Goal: Task Accomplishment & Management: Manage account settings

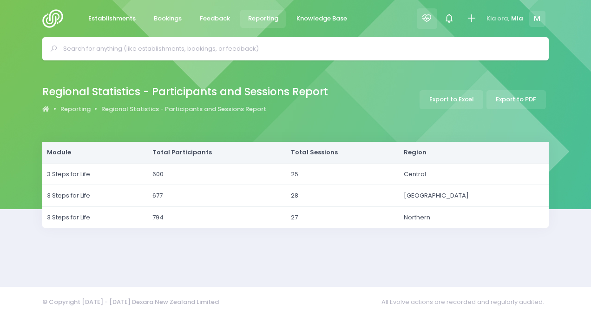
click at [423, 15] on icon at bounding box center [426, 18] width 11 height 11
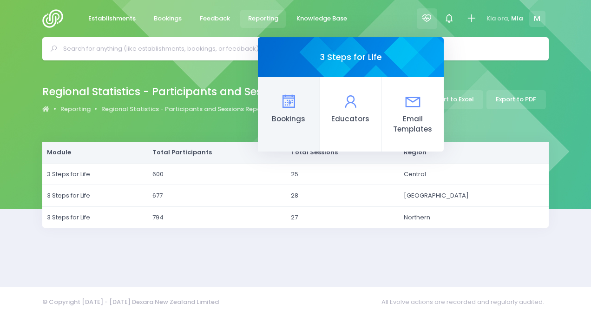
click at [274, 123] on span "Bookings" at bounding box center [288, 119] width 46 height 11
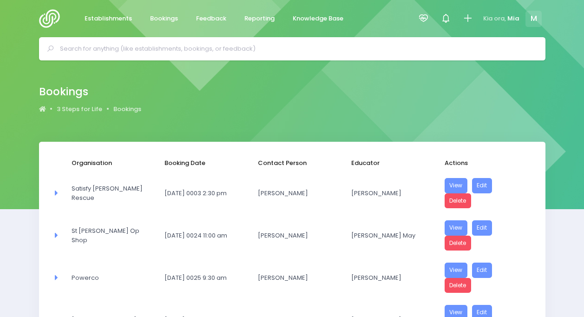
select select "20"
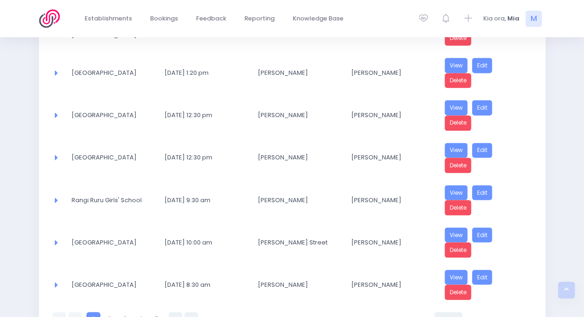
scroll to position [762, 0]
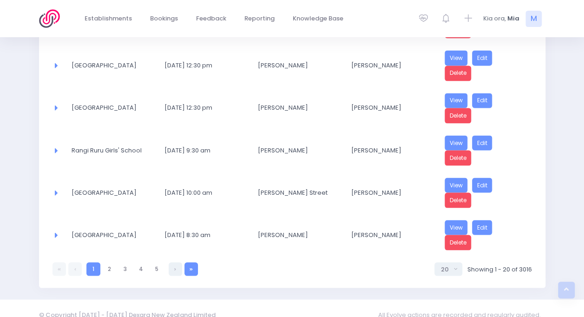
click at [189, 262] on link at bounding box center [190, 268] width 13 height 13
select select "20"
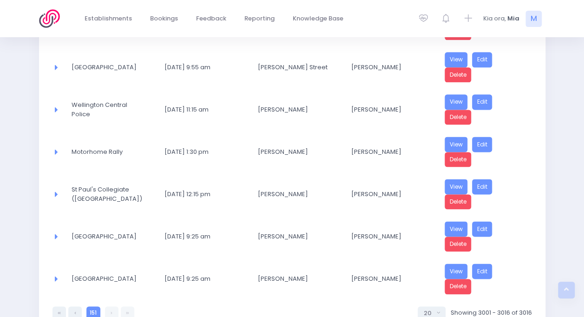
scroll to position [595, 0]
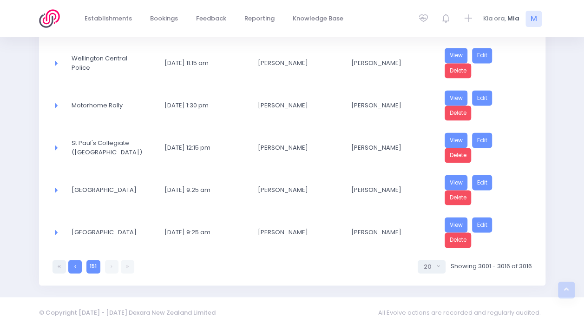
click at [76, 260] on link at bounding box center [74, 266] width 13 height 13
select select "20"
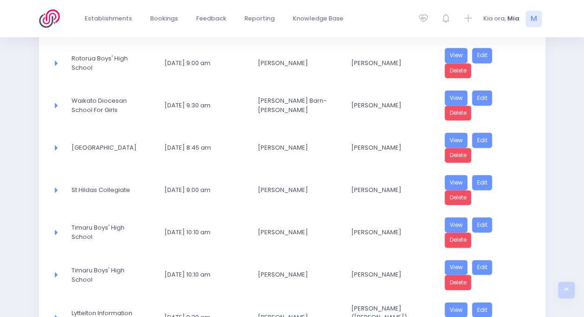
scroll to position [714, 0]
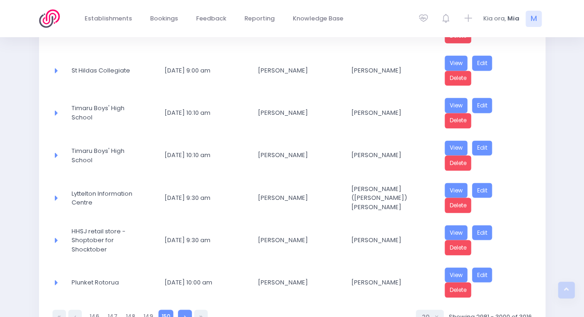
click at [179, 309] on link at bounding box center [184, 315] width 13 height 13
select select "20"
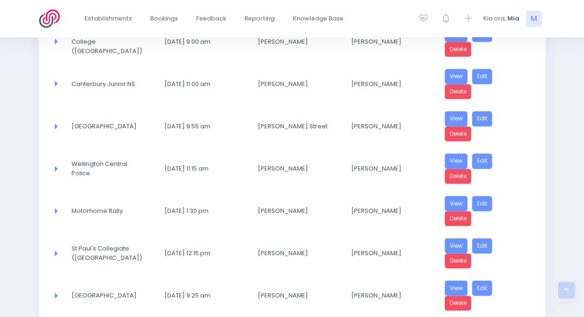
scroll to position [595, 0]
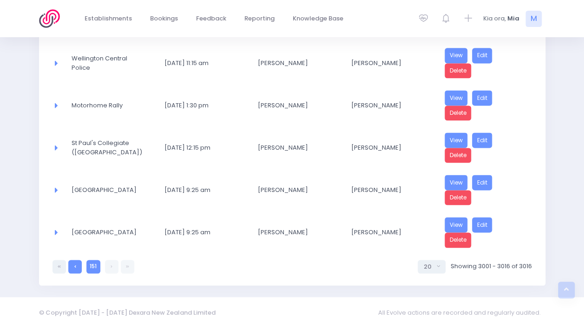
click at [77, 260] on link at bounding box center [74, 266] width 13 height 13
select select "20"
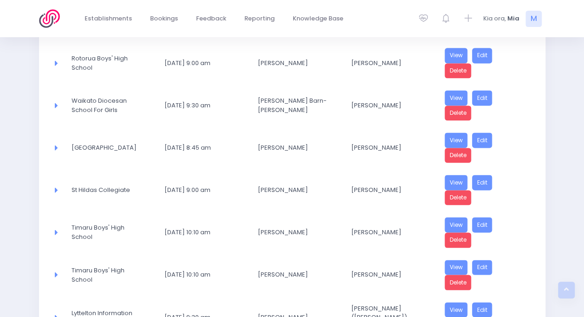
scroll to position [762, 0]
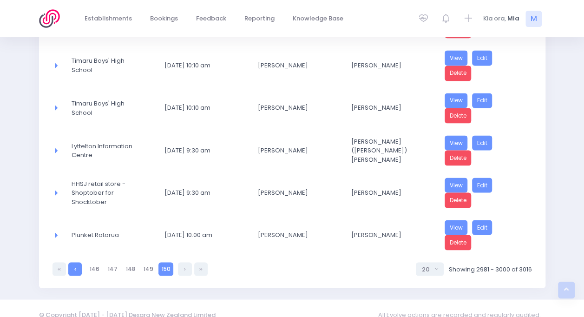
click at [71, 262] on link at bounding box center [74, 268] width 13 height 13
select select "20"
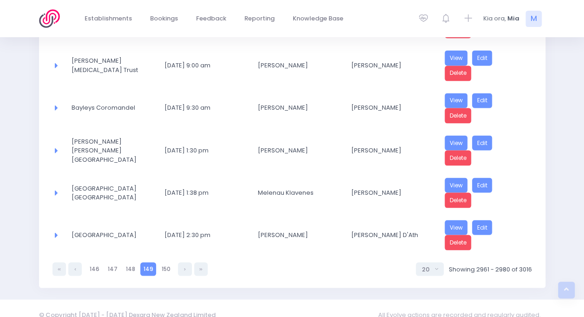
click at [71, 262] on link at bounding box center [74, 268] width 13 height 13
select select "20"
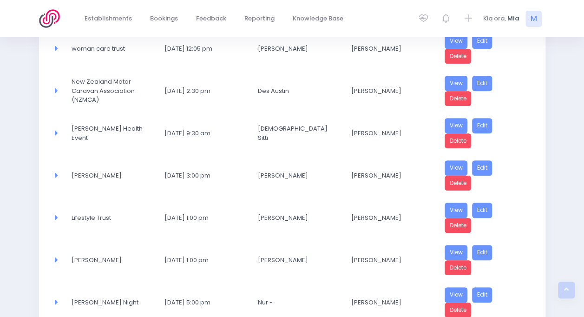
scroll to position [186, 0]
click at [480, 125] on link "Edit" at bounding box center [482, 125] width 20 height 15
